Goal: Transaction & Acquisition: Obtain resource

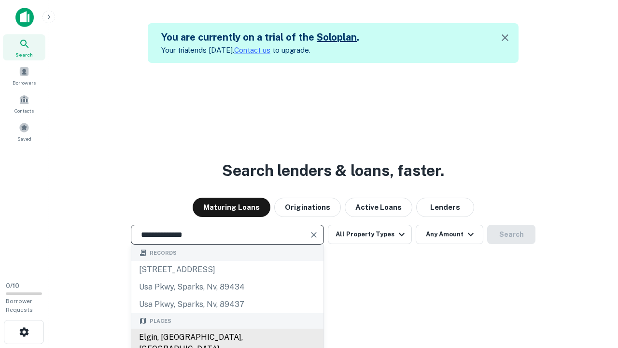
click at [227, 337] on div "Elgin, [GEOGRAPHIC_DATA], [GEOGRAPHIC_DATA]" at bounding box center [227, 342] width 192 height 29
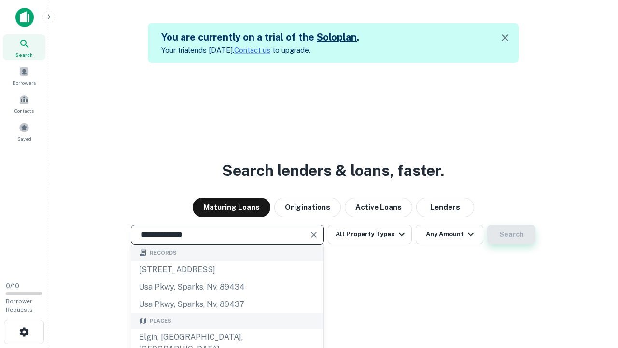
type input "**********"
click at [512, 234] on button "Search" at bounding box center [511, 234] width 48 height 19
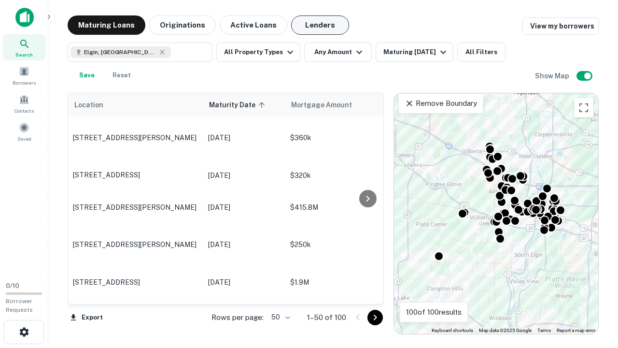
click at [320, 25] on button "Lenders" at bounding box center [320, 24] width 58 height 19
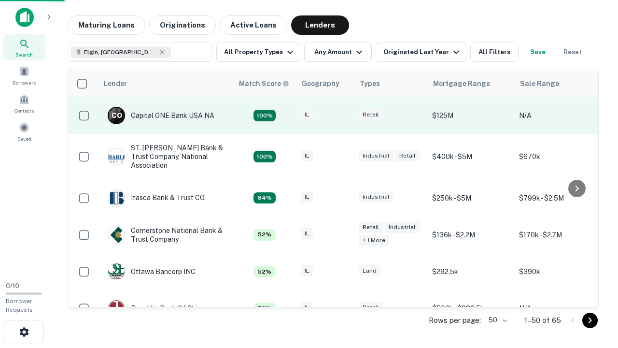
click at [343, 115] on div "IL" at bounding box center [325, 115] width 48 height 13
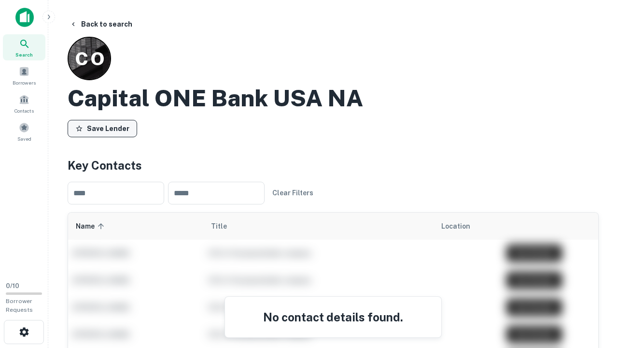
click at [102, 128] on button "Save Lender" at bounding box center [103, 128] width 70 height 17
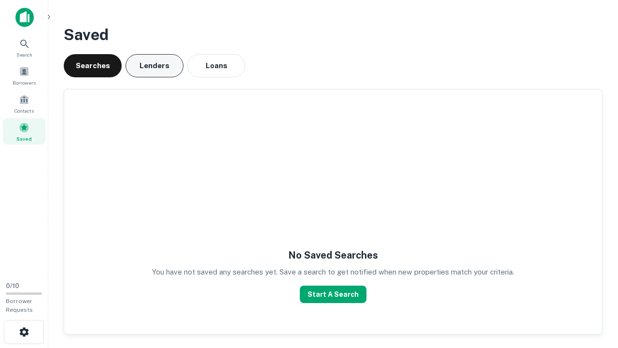
click at [155, 66] on button "Lenders" at bounding box center [155, 65] width 58 height 23
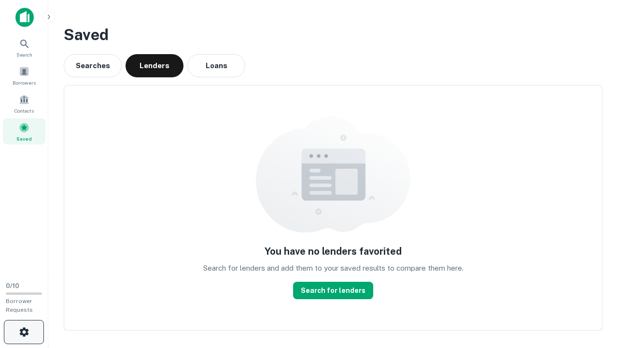
click at [24, 332] on icon "button" at bounding box center [24, 332] width 12 height 12
